Goal: Information Seeking & Learning: Learn about a topic

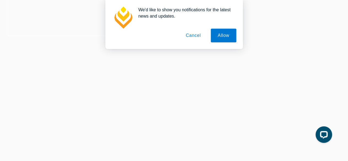
click at [196, 33] on button "Cancel" at bounding box center [193, 36] width 29 height 14
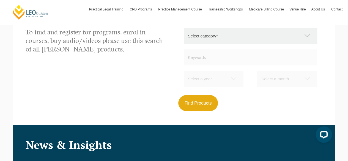
scroll to position [616, 0]
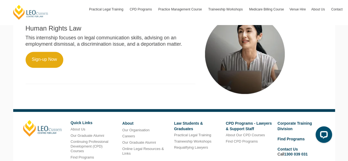
scroll to position [397, 0]
